Goal: Find specific page/section: Find specific page/section

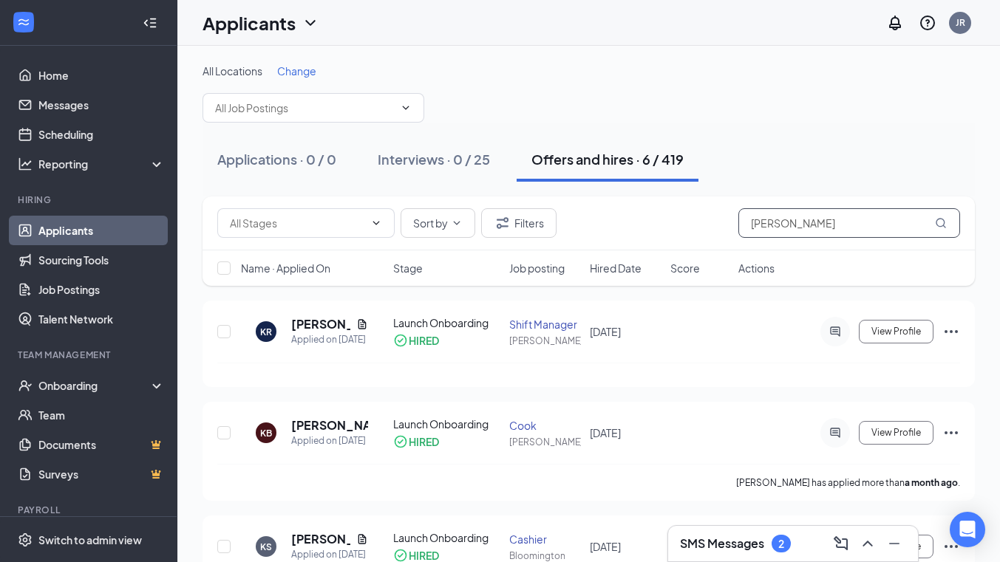
click at [784, 221] on input "[PERSON_NAME]" at bounding box center [849, 223] width 222 height 30
type input "k"
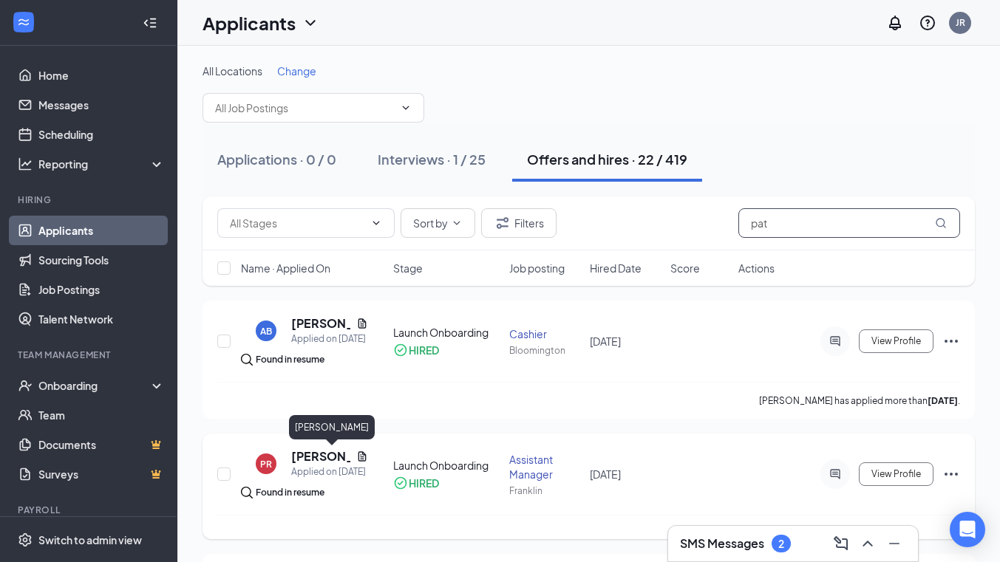
type input "pat"
click at [321, 455] on h5 "[PERSON_NAME]" at bounding box center [320, 457] width 59 height 16
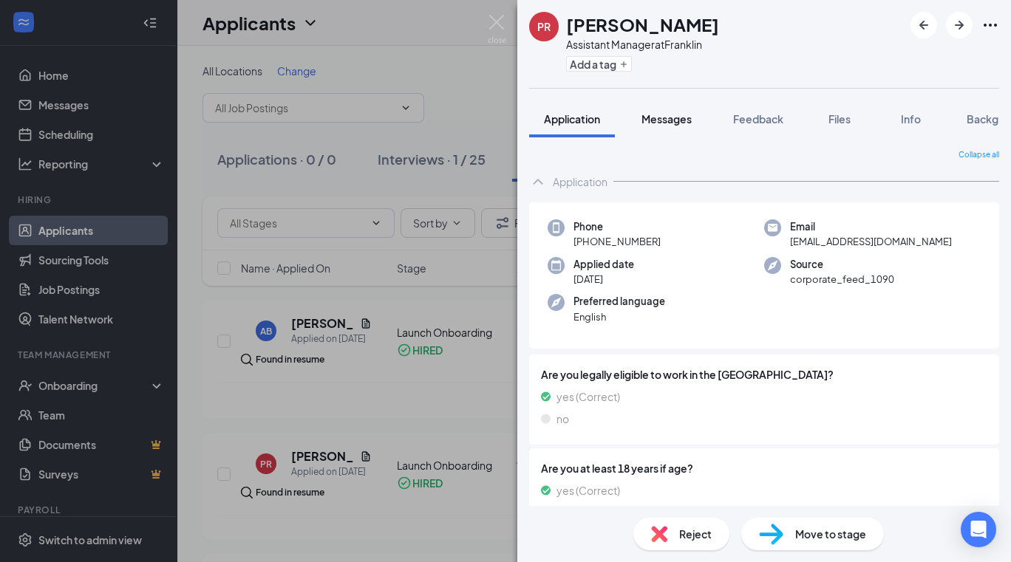
click at [674, 116] on span "Messages" at bounding box center [666, 118] width 50 height 13
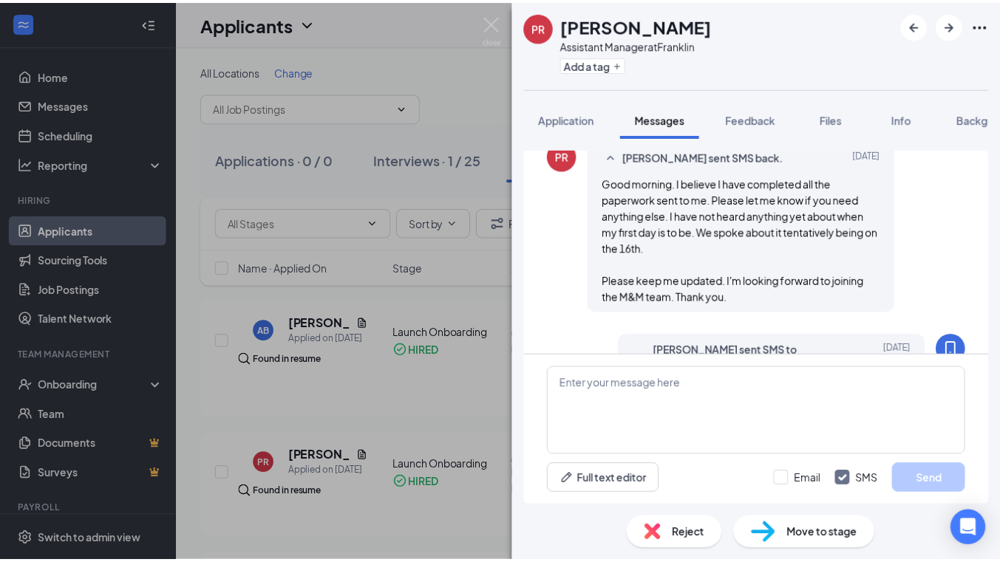
scroll to position [596, 0]
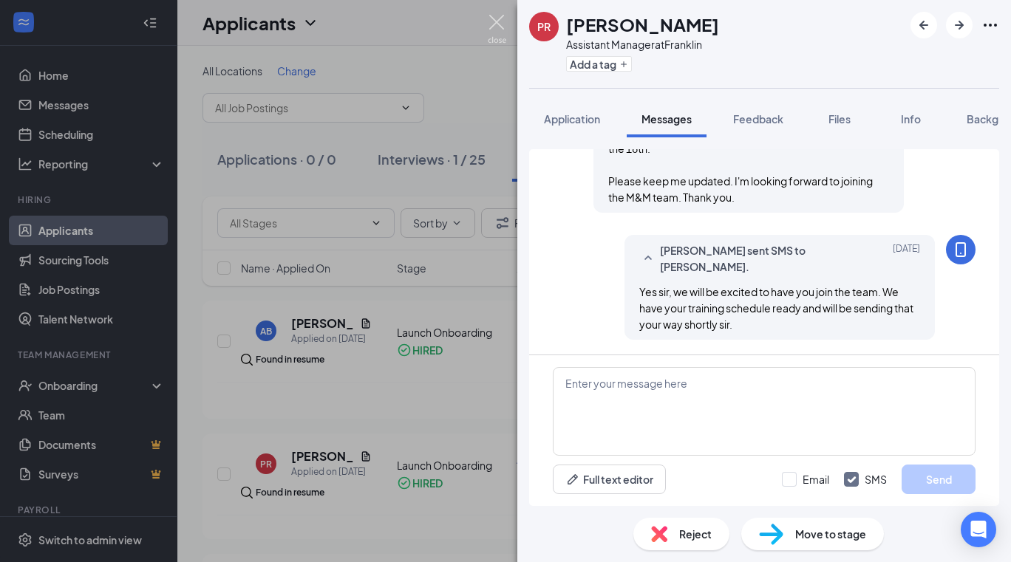
click at [490, 18] on img at bounding box center [497, 29] width 18 height 29
